Goal: Information Seeking & Learning: Check status

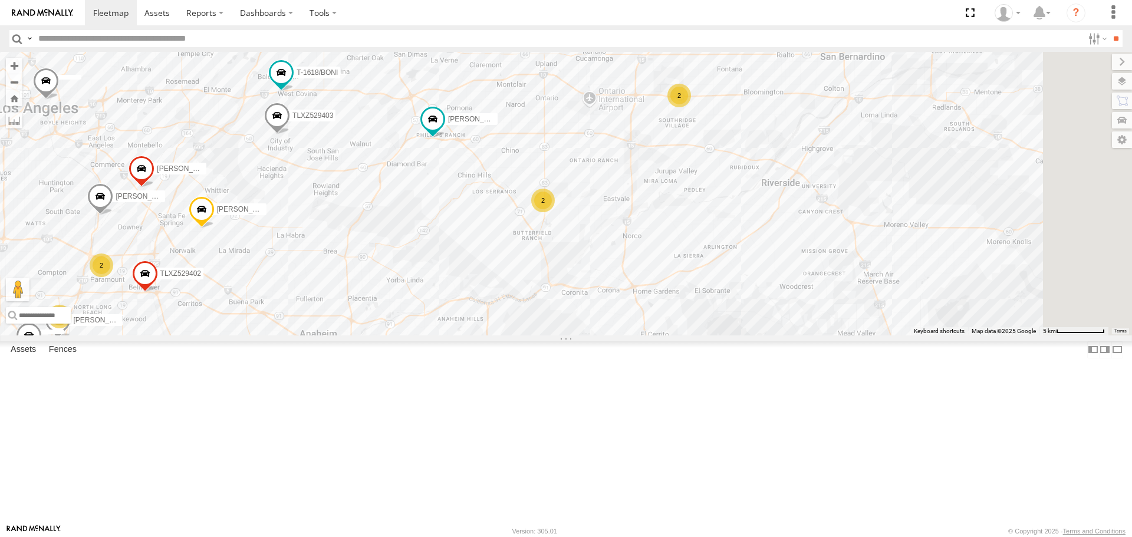
drag, startPoint x: 841, startPoint y: 192, endPoint x: 716, endPoint y: 204, distance: 125.5
click at [716, 204] on div "TAXZ467188 [PERSON_NAME]/T-1628 [PERSON_NAME]/272077 OSCAR/T-1668 [PERSON_NAME]…" at bounding box center [566, 193] width 1132 height 283
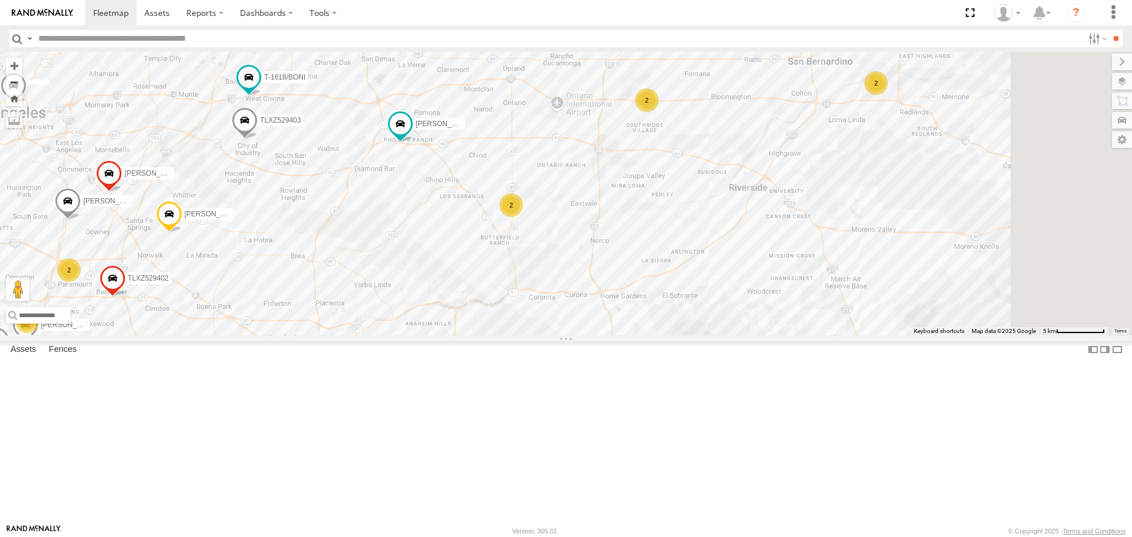
click at [658, 112] on div "2" at bounding box center [647, 100] width 24 height 24
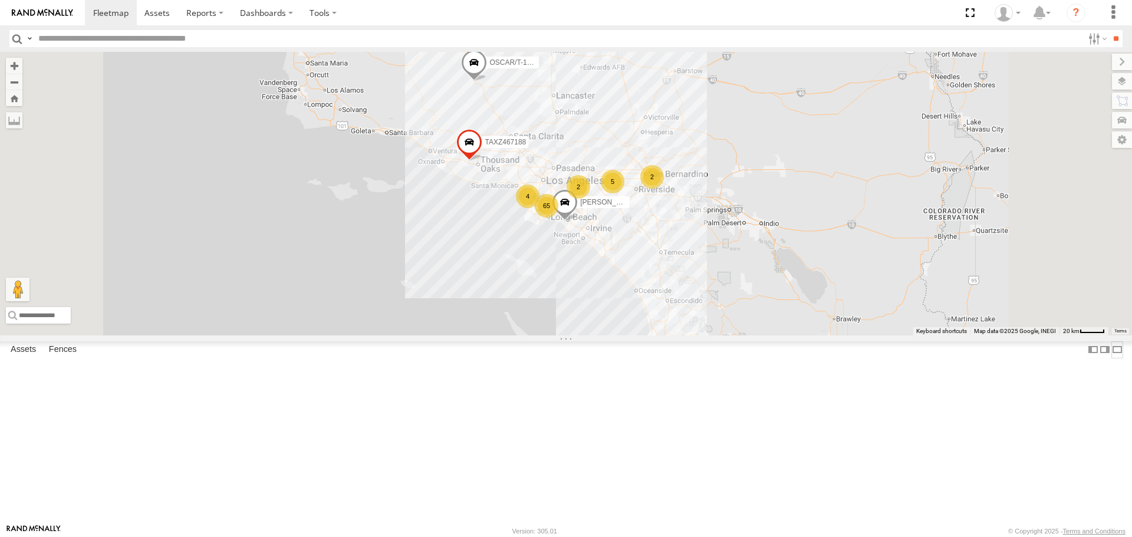
click at [1111, 358] on label at bounding box center [1117, 349] width 12 height 17
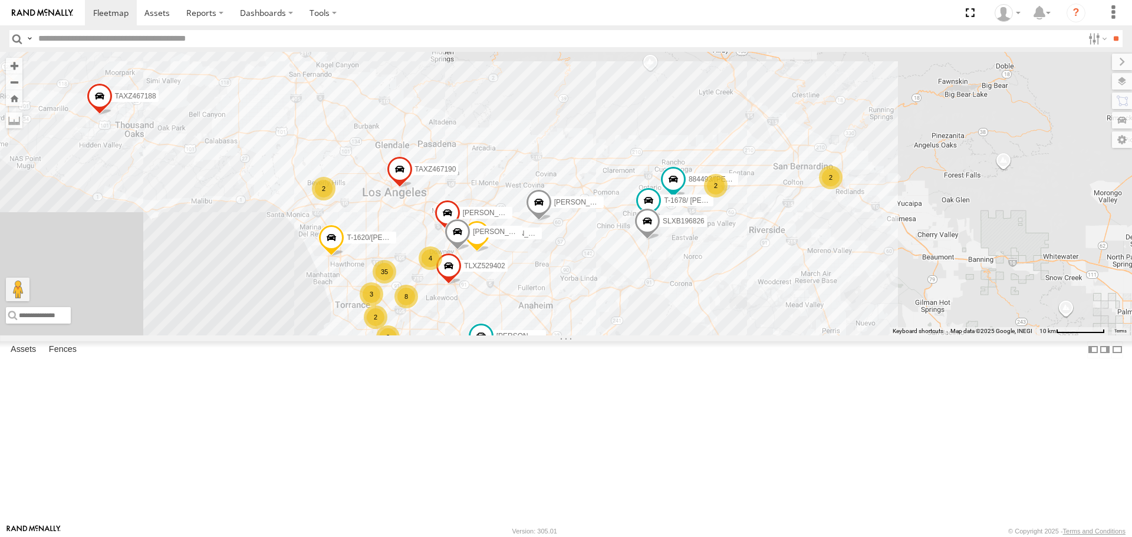
drag, startPoint x: 489, startPoint y: 369, endPoint x: 524, endPoint y: 342, distance: 44.1
click at [507, 272] on label "TLXZ529402" at bounding box center [480, 266] width 52 height 12
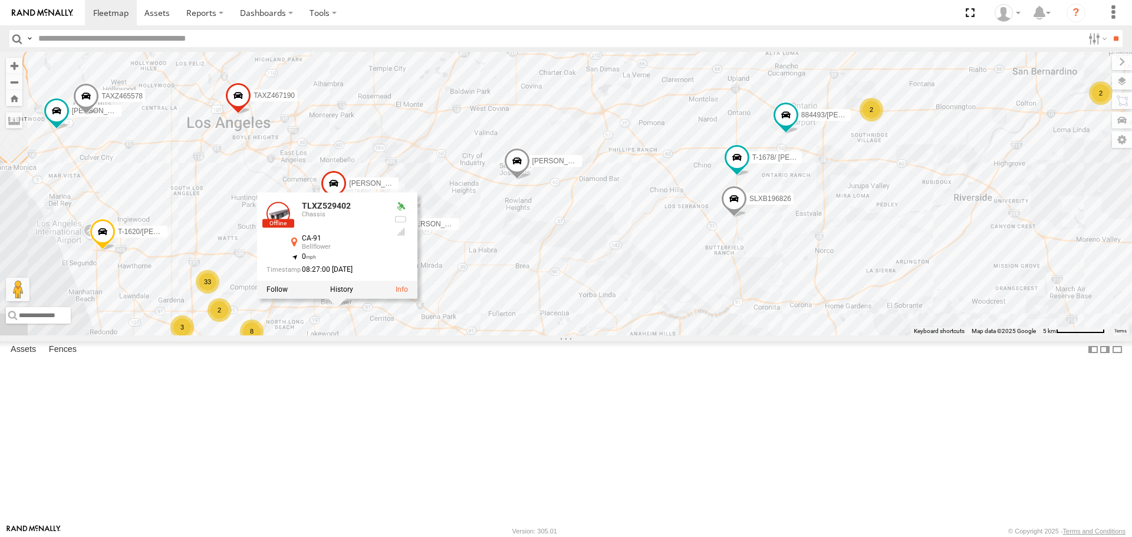
click at [595, 325] on div "TAXZ467188 [PERSON_NAME]/T-1628 [PERSON_NAME]/272077 OSCAR/T-1668 [PERSON_NAME]…" at bounding box center [566, 193] width 1132 height 283
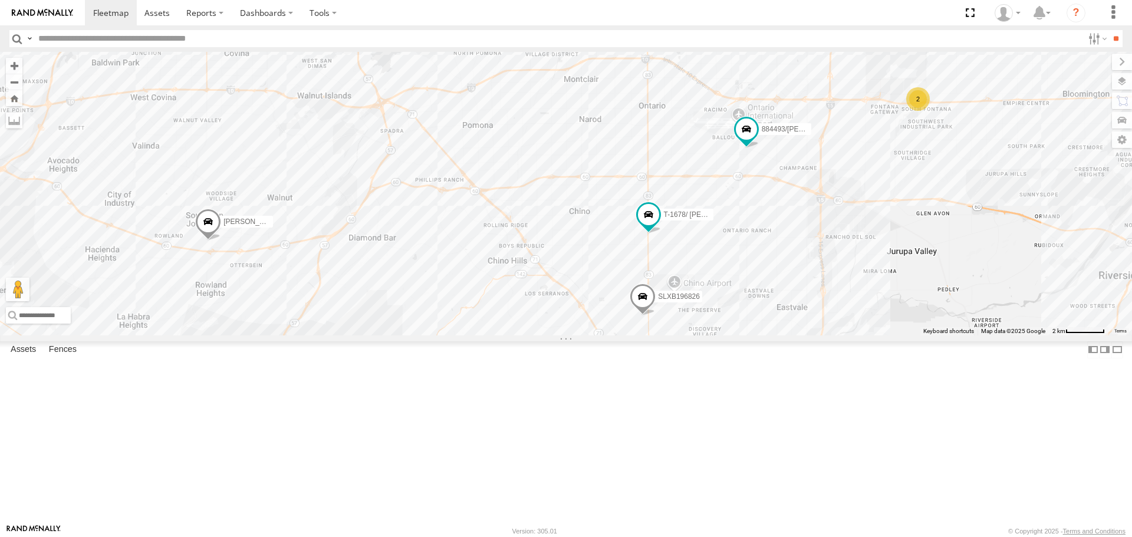
drag, startPoint x: 661, startPoint y: 261, endPoint x: 569, endPoint y: 268, distance: 91.7
click at [569, 268] on div "TAXZ467188 [PERSON_NAME]/T-1628 [PERSON_NAME]/272077 OSCAR/T-1668 [PERSON_NAME]…" at bounding box center [566, 193] width 1132 height 283
click at [911, 111] on div "2" at bounding box center [910, 99] width 24 height 24
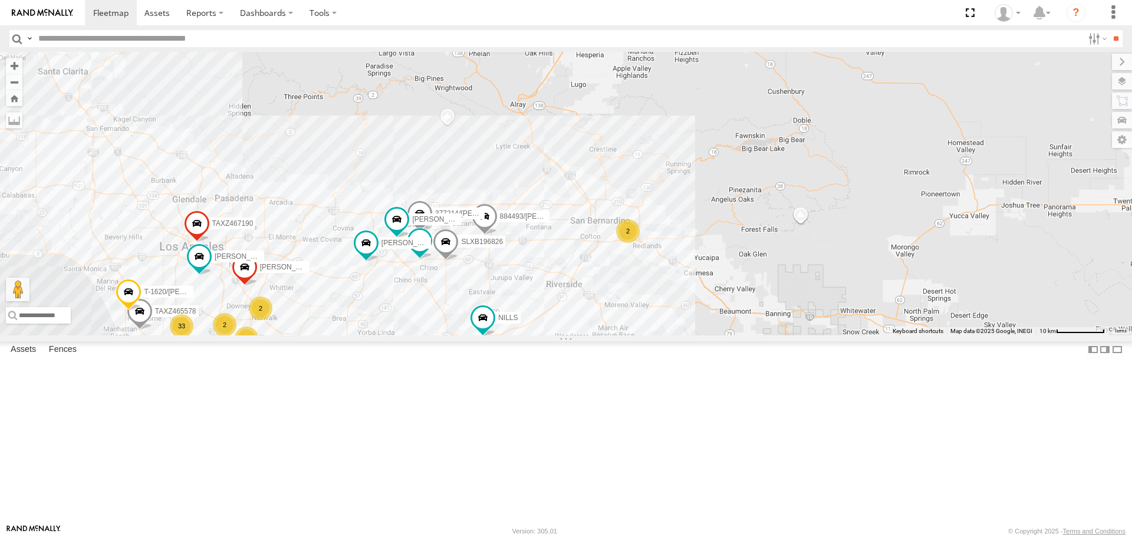
drag, startPoint x: 456, startPoint y: 391, endPoint x: 513, endPoint y: 367, distance: 62.4
click at [513, 335] on div "TAXZ467188 [PERSON_NAME]/T-1628 [PERSON_NAME]/272077 OSCAR/T-1668 NILLS 884493/…" at bounding box center [566, 193] width 1132 height 283
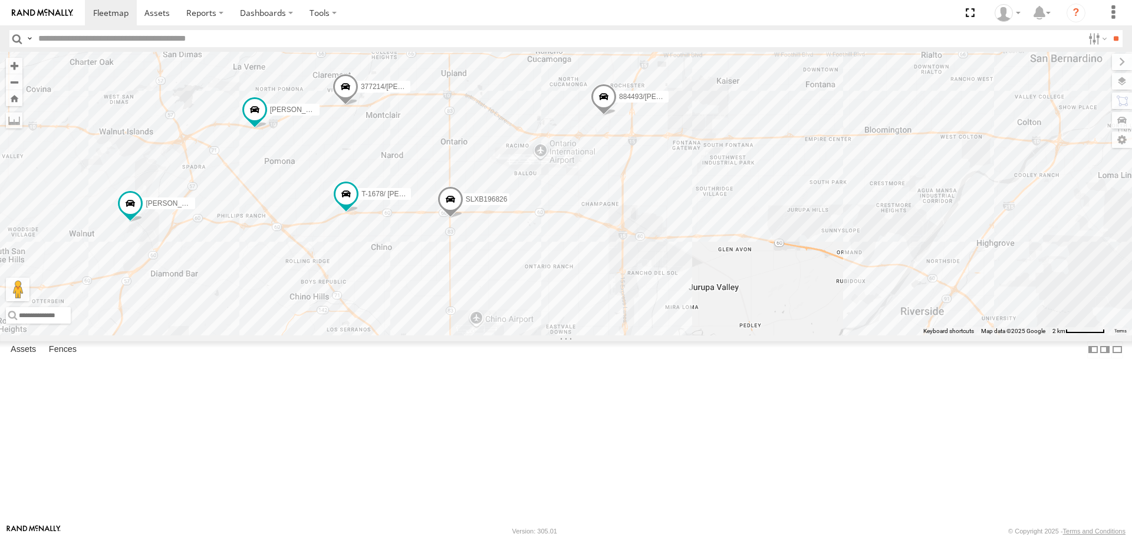
drag, startPoint x: 331, startPoint y: 378, endPoint x: 418, endPoint y: 385, distance: 87.5
click at [418, 335] on div "TAXZ467188 [PERSON_NAME]/T-1628 [PERSON_NAME]/272077 OSCAR/T-1668 NILLS 884493/…" at bounding box center [566, 193] width 1132 height 283
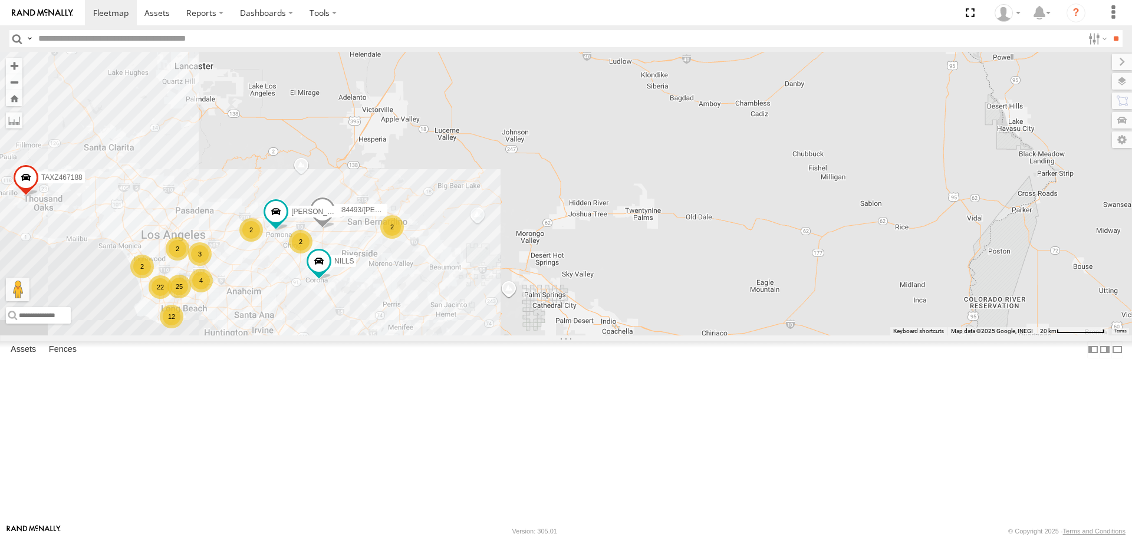
drag, startPoint x: 276, startPoint y: 365, endPoint x: 286, endPoint y: 352, distance: 16.4
click at [286, 335] on div "[PERSON_NAME]/T-1625 884493/[PERSON_NAME] 25 12 2 3 TAXZ467188 2 2 2 2 22 4 OSC…" at bounding box center [566, 193] width 1132 height 283
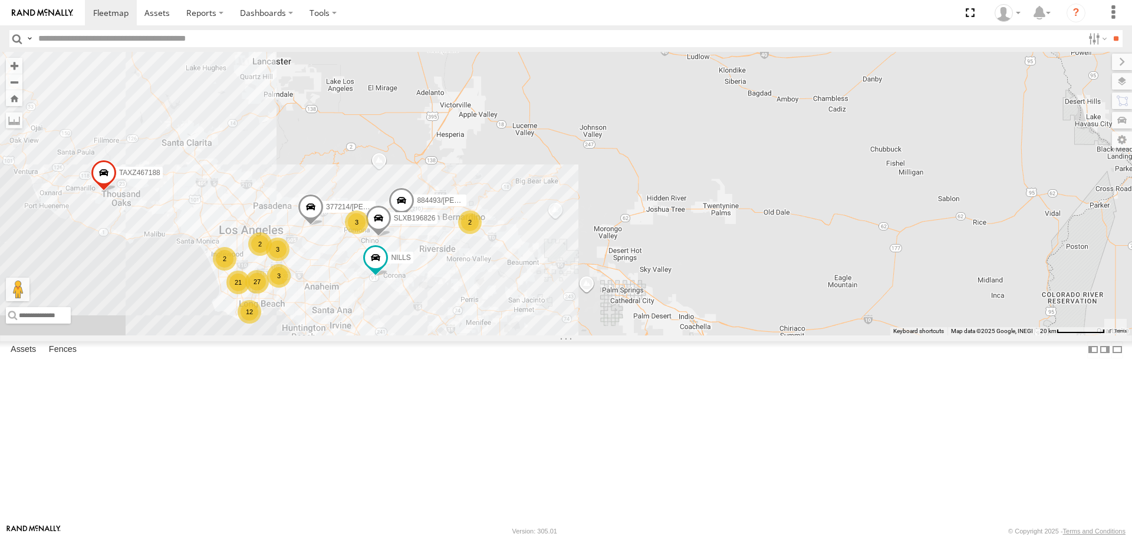
drag, startPoint x: 305, startPoint y: 382, endPoint x: 447, endPoint y: 370, distance: 142.6
click at [447, 335] on div "TAXZ467188 884493/[PERSON_NAME] 377214/[PERSON_NAME] SLXB196826 OSCAR/T-1668 NI…" at bounding box center [566, 193] width 1132 height 283
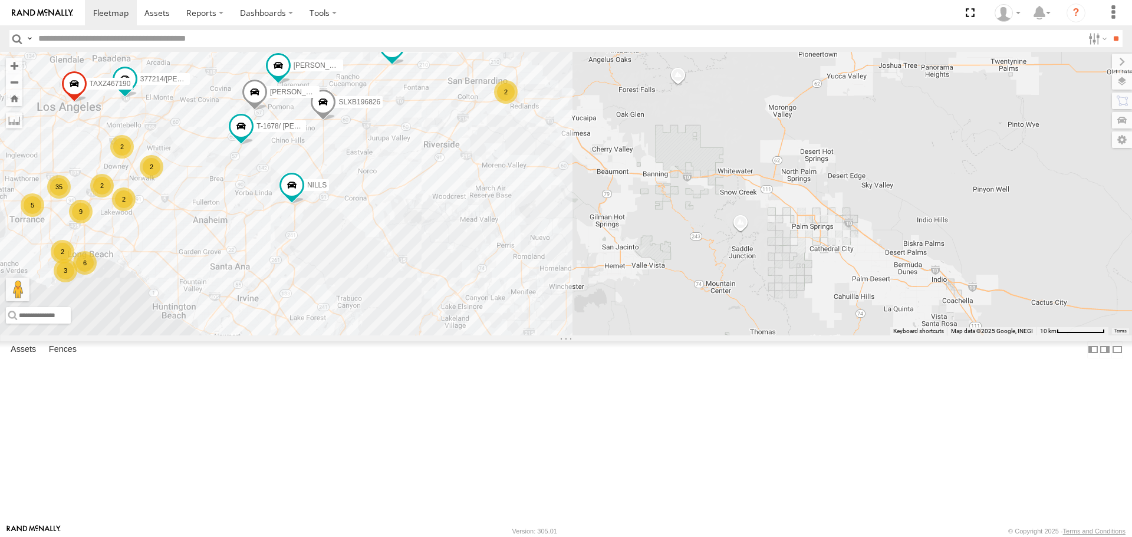
drag, startPoint x: 284, startPoint y: 236, endPoint x: 448, endPoint y: 288, distance: 171.7
click at [448, 288] on div "NILLS TAXZ467188 884493/RUDYS JUSTIN/T-1628 LARS/272077 OSCAR/T-1668 9 35 3 2 S…" at bounding box center [566, 193] width 1132 height 283
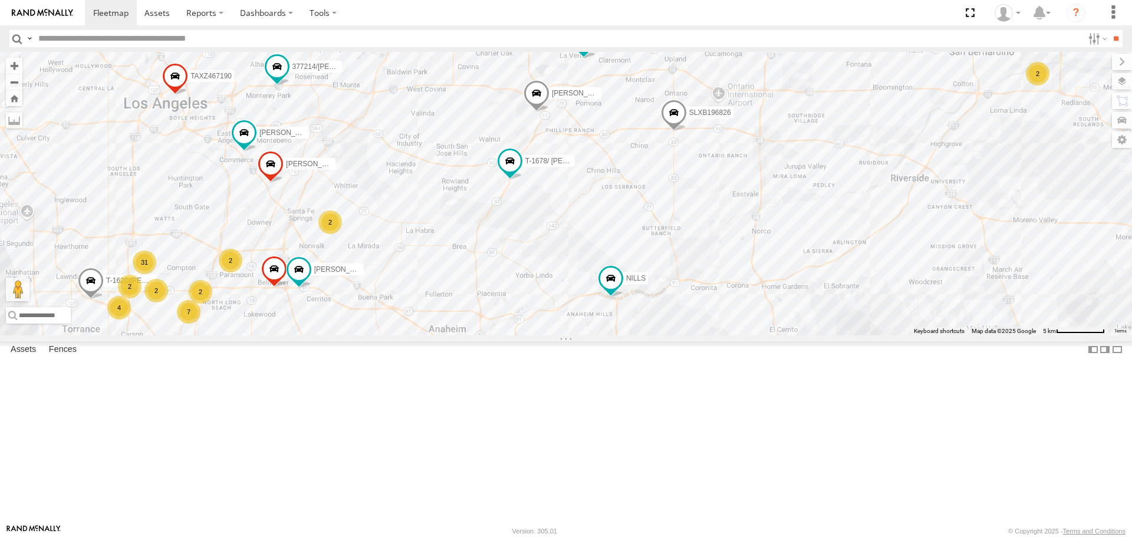
drag, startPoint x: 318, startPoint y: 313, endPoint x: 398, endPoint y: 302, distance: 80.9
click at [398, 302] on div "NILLS TAXZ467188 884493/RUDYS JUSTIN/T-1628 LARS/272077 OSCAR/T-1668 SAM/T-1625…" at bounding box center [566, 193] width 1132 height 283
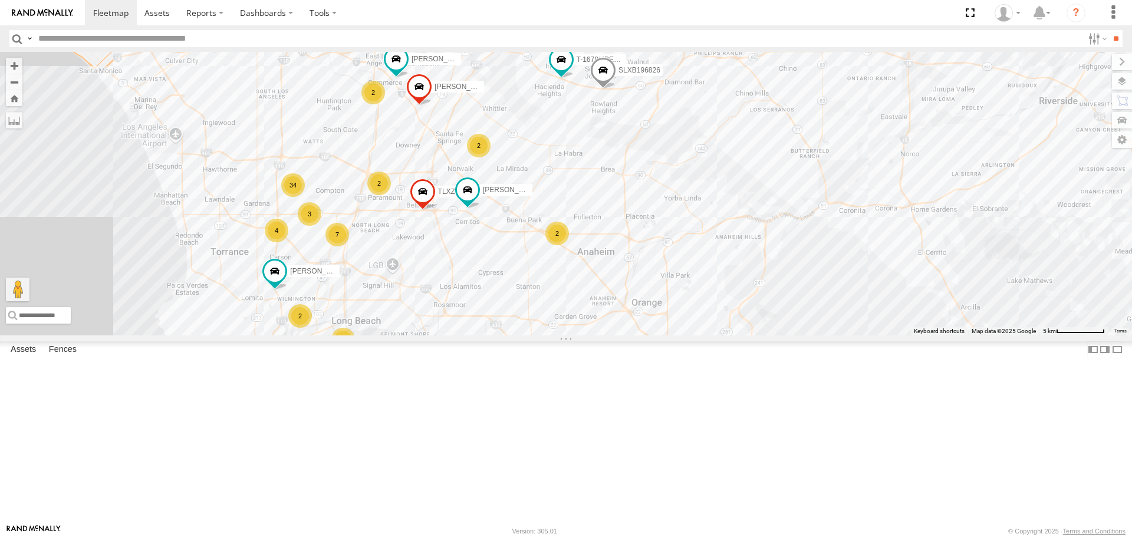
drag, startPoint x: 628, startPoint y: 318, endPoint x: 641, endPoint y: 278, distance: 41.7
click at [641, 278] on div "LARS/T-1623 KENNY SLXB196826 T-1678/ LUIS TLXZ529402 LUIS CAMPOS JOSE P 7 34 2 …" at bounding box center [566, 193] width 1132 height 283
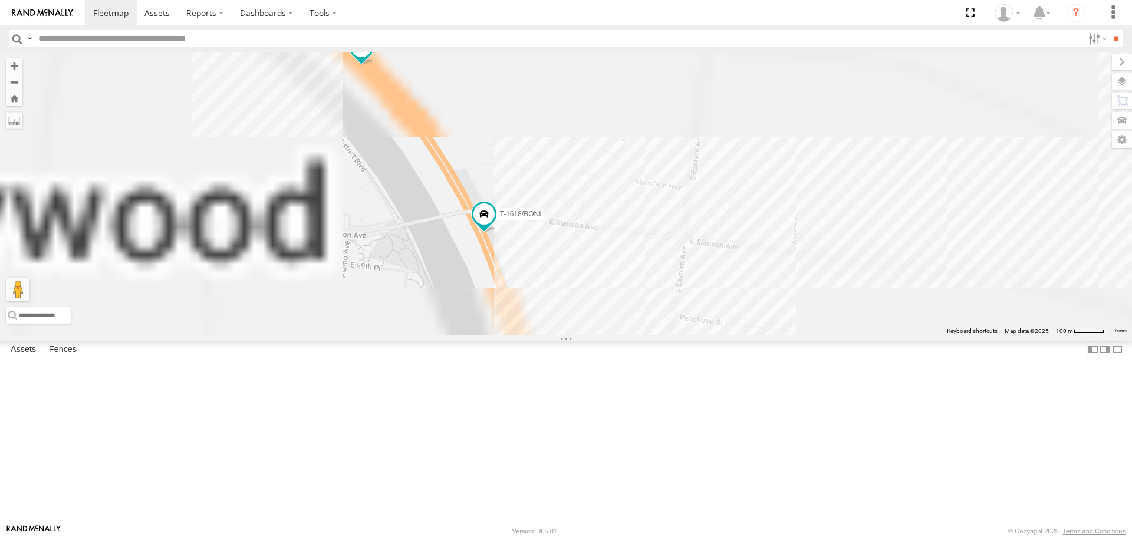
drag, startPoint x: 346, startPoint y: 173, endPoint x: 351, endPoint y: 206, distance: 34.0
click at [351, 206] on div "LARS/T-1623 KENNY SLXB196826 T-1678/ LUIS TLXZ529402 LUIS CAMPOS JOSE P SAM/T-1…" at bounding box center [566, 193] width 1132 height 283
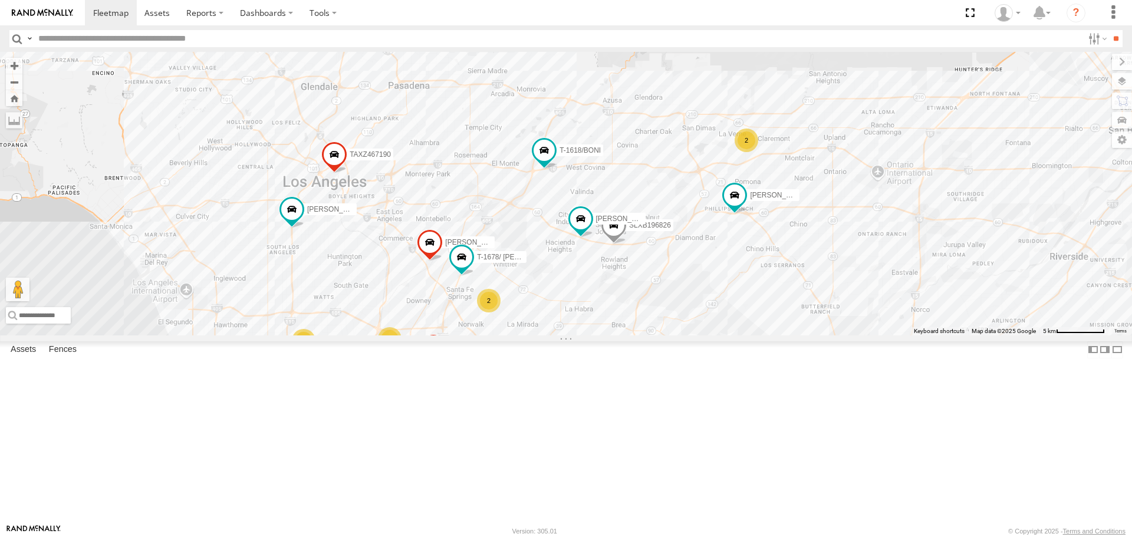
drag, startPoint x: 475, startPoint y: 405, endPoint x: 518, endPoint y: 325, distance: 91.0
click at [518, 325] on div "TAXZ467188 T-1618/BONI JUSTIN/T-1628 NELSON/T-1688 LARS/272077 TLXZ529402 OSCAR…" at bounding box center [566, 193] width 1132 height 283
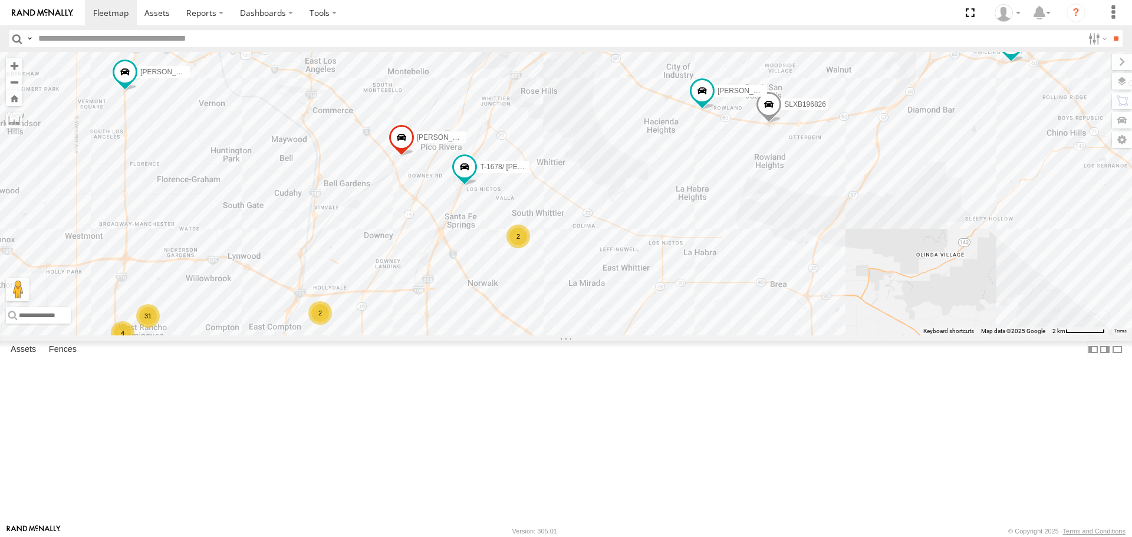
drag, startPoint x: 329, startPoint y: 381, endPoint x: 374, endPoint y: 174, distance: 211.2
click at [374, 174] on div "TAXZ467188 T-1618/BONI JUSTIN/T-1628 LARS/272077 TLXZ529402 OSCAR/T-1668 FRANKL…" at bounding box center [566, 193] width 1132 height 283
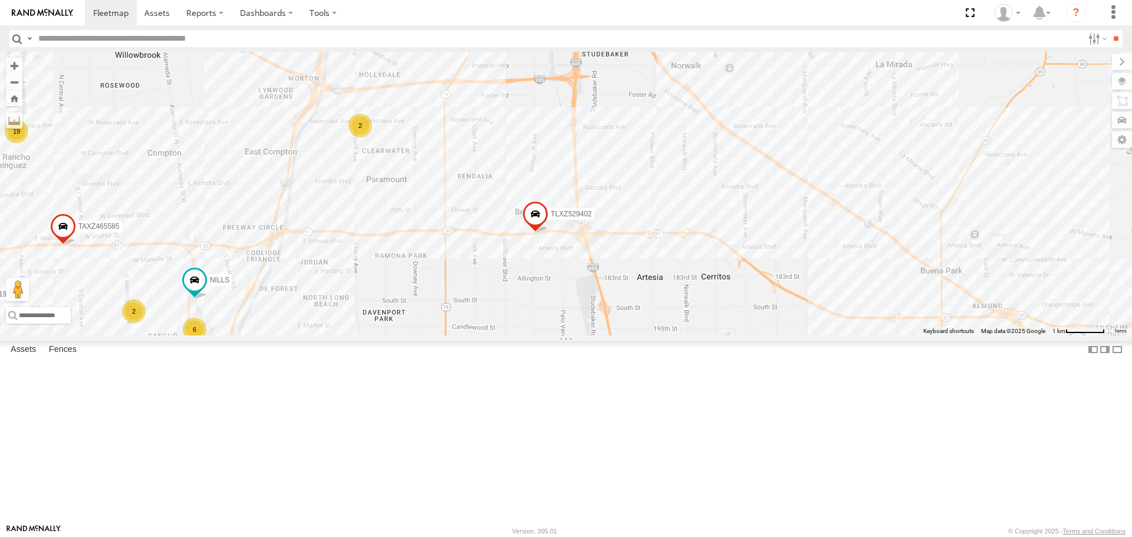
drag, startPoint x: 279, startPoint y: 343, endPoint x: 315, endPoint y: 225, distance: 123.4
click at [315, 225] on div "TAXZ467188 T-1618/BONI JUSTIN/T-1628 LARS/272077 TLXZ529402 OSCAR/T-1668 FRANKL…" at bounding box center [566, 193] width 1132 height 283
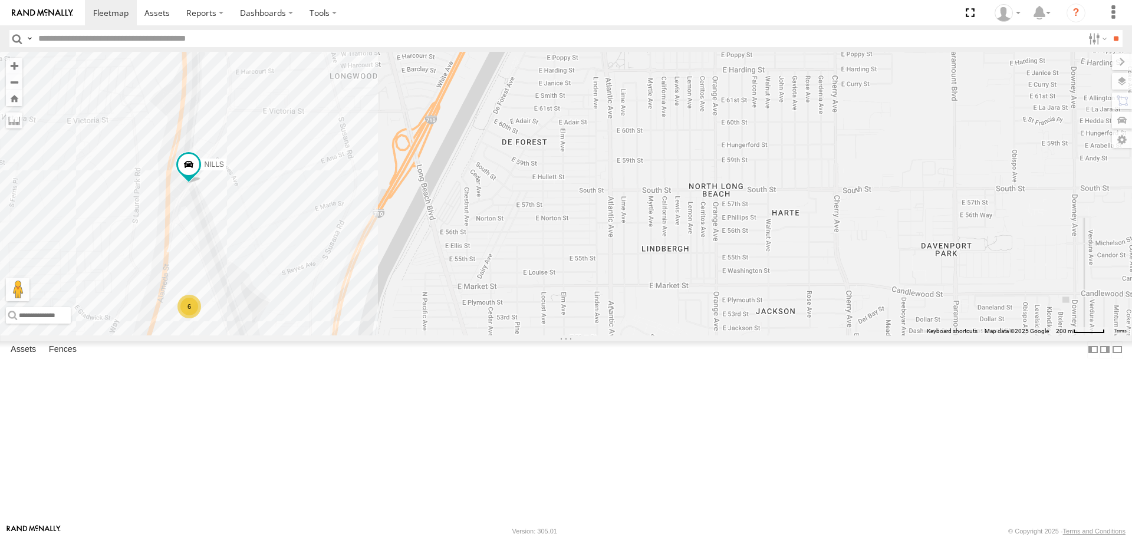
click at [200, 318] on div "6" at bounding box center [189, 307] width 24 height 24
